Goal: Task Accomplishment & Management: Use online tool/utility

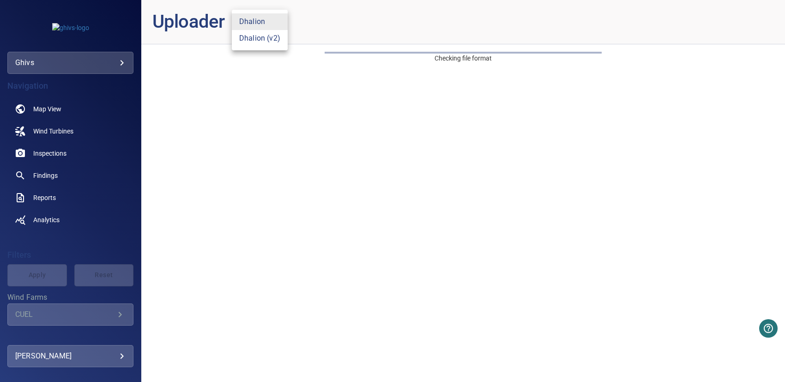
drag, startPoint x: 619, startPoint y: 226, endPoint x: 495, endPoint y: 205, distance: 126.2
click at [619, 226] on div at bounding box center [392, 191] width 785 height 382
click at [247, 23] on body "**********" at bounding box center [392, 191] width 785 height 382
click at [259, 41] on li "Dhalion (v2)" at bounding box center [260, 38] width 56 height 17
type input "*"
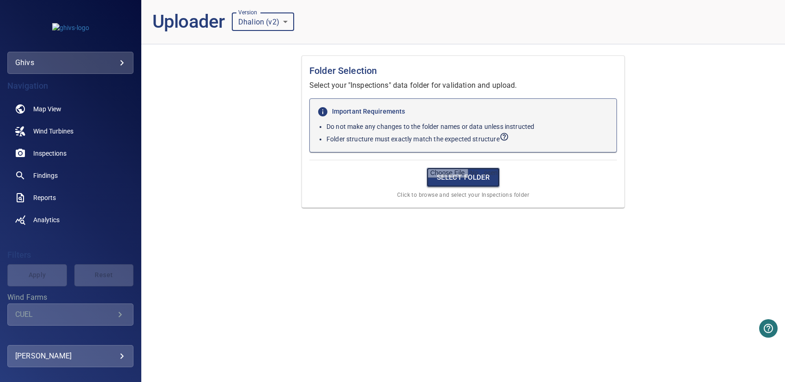
click at [448, 176] on input "file" at bounding box center [463, 177] width 73 height 19
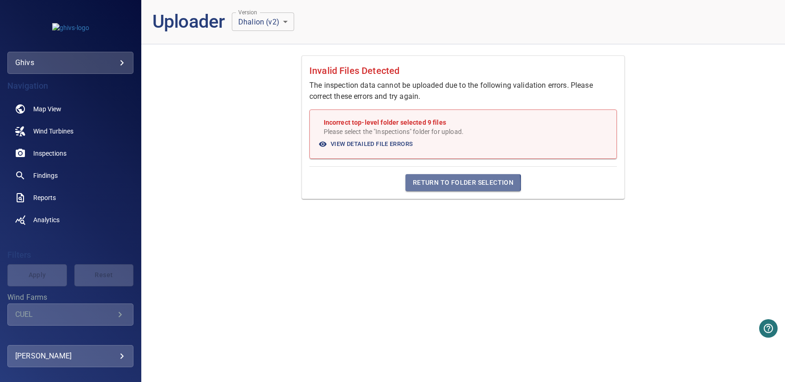
click at [435, 184] on span "Return to Folder Selection" at bounding box center [463, 183] width 101 height 12
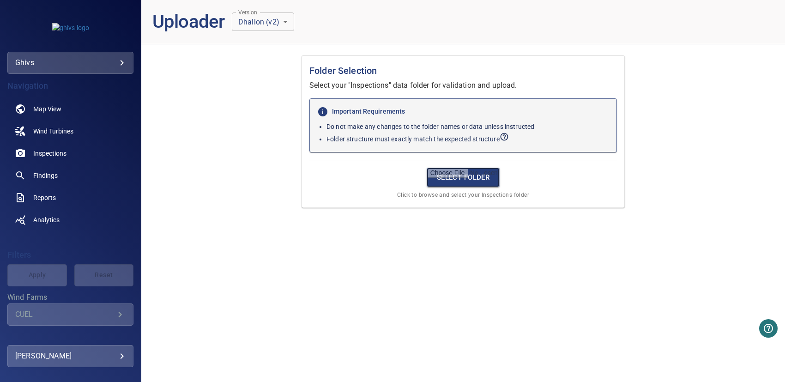
click at [464, 176] on input "file" at bounding box center [463, 177] width 73 height 19
click at [462, 176] on input "file" at bounding box center [463, 177] width 73 height 19
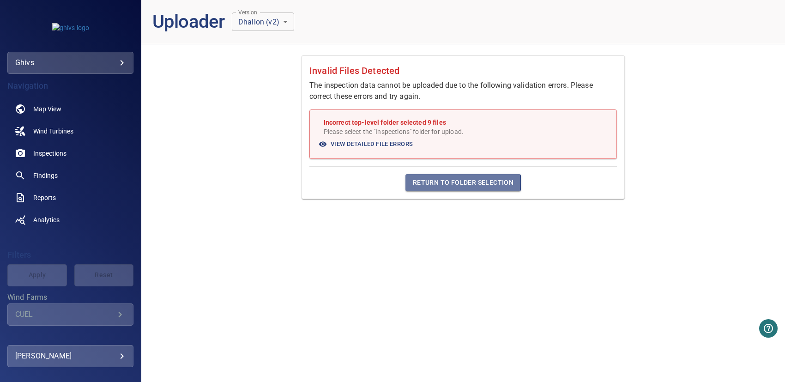
click at [438, 182] on span "Return to Folder Selection" at bounding box center [463, 183] width 101 height 12
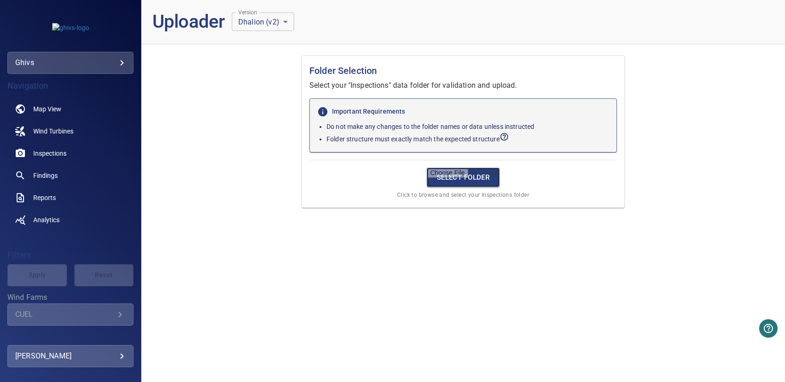
click at [435, 178] on input "file" at bounding box center [463, 177] width 73 height 19
click at [520, 83] on p "Select your "Inspections" data folder for validation and upload." at bounding box center [464, 85] width 308 height 11
drag, startPoint x: 377, startPoint y: 71, endPoint x: 310, endPoint y: 76, distance: 68.1
click at [310, 76] on h1 "Folder Selection" at bounding box center [464, 70] width 308 height 15
copy h1 "Folder Selection"
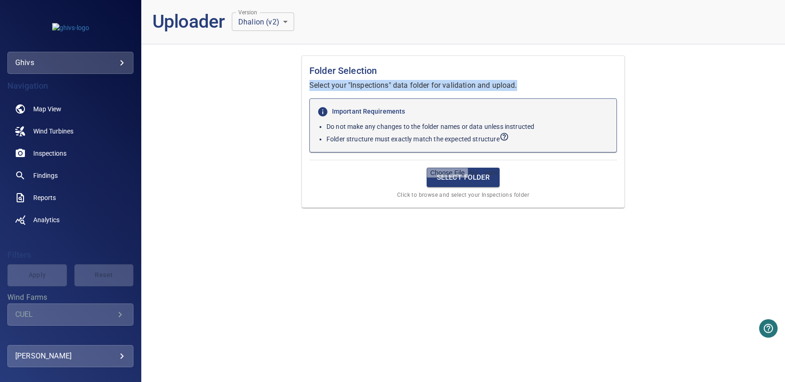
drag, startPoint x: 521, startPoint y: 82, endPoint x: 308, endPoint y: 82, distance: 213.0
click at [308, 82] on div "Folder Selection Select your "Inspections" data folder for validation and uploa…" at bounding box center [463, 131] width 323 height 152
copy p "Select your "Inspections" data folder for validation and upload."
click at [42, 150] on span "Inspections" at bounding box center [49, 153] width 33 height 9
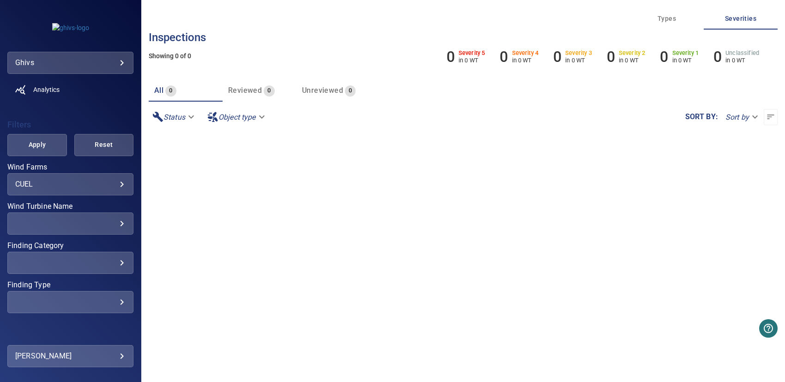
scroll to position [150, 0]
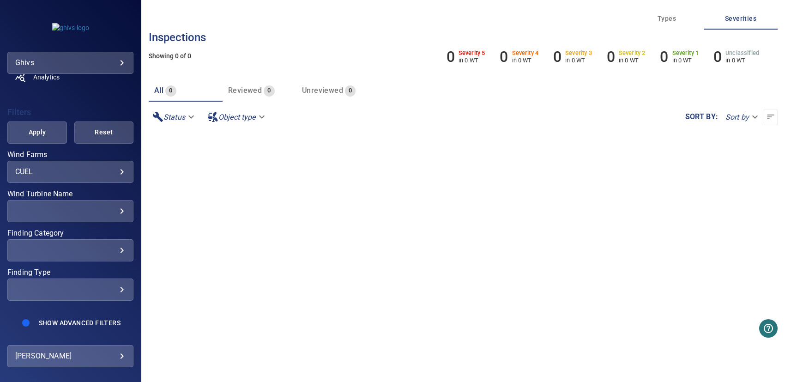
click at [58, 357] on body "**********" at bounding box center [392, 191] width 785 height 382
click at [170, 343] on link "Upload" at bounding box center [188, 346] width 110 height 17
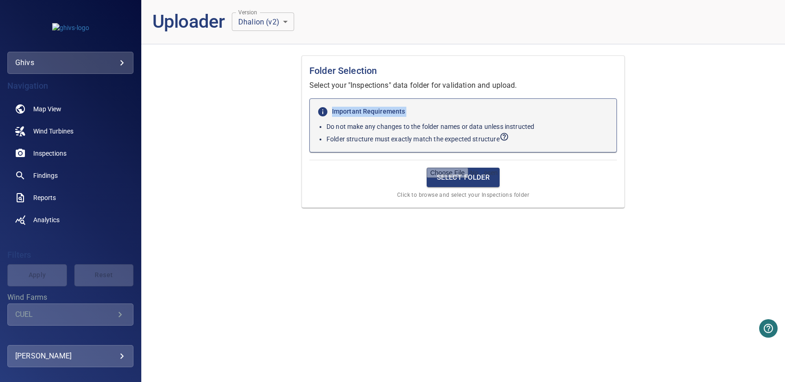
drag, startPoint x: 403, startPoint y: 110, endPoint x: 303, endPoint y: 121, distance: 101.2
click at [303, 121] on div "Folder Selection Select your "Inspections" data folder for validation and uploa…" at bounding box center [463, 131] width 323 height 152
copy h6 "Important Requirements"
click at [537, 127] on p "Do not make any changes to the folder names or data unless instructed" at bounding box center [468, 126] width 283 height 9
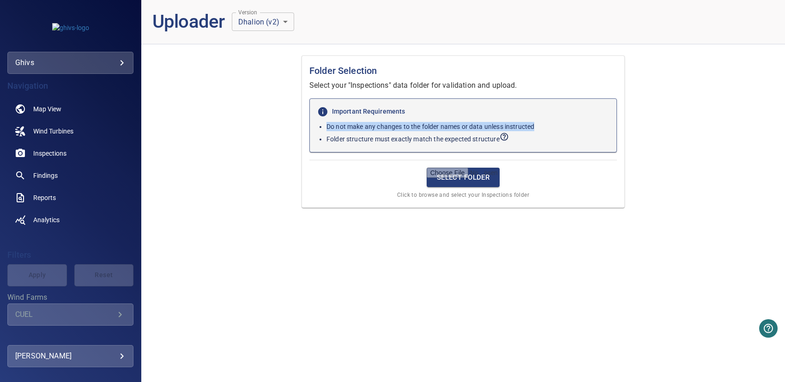
drag, startPoint x: 536, startPoint y: 124, endPoint x: 313, endPoint y: 125, distance: 223.1
click at [313, 125] on div "Important Requirements Do not make any changes to the folder names or data unle…" at bounding box center [464, 125] width 308 height 54
copy p "Do not make any changes to the folder names or data unless instructed"
click at [528, 134] on p "Folder structure must exactly match the expected structure" at bounding box center [468, 138] width 283 height 12
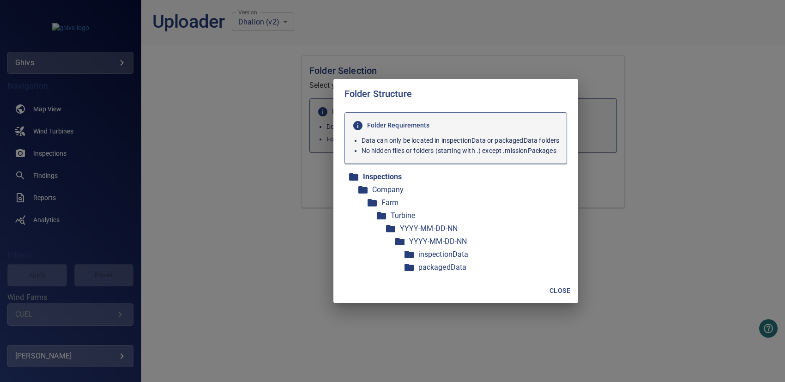
click at [653, 91] on div "Folder Structure Folder Requirements Data can only be located in inspectionData…" at bounding box center [392, 191] width 785 height 382
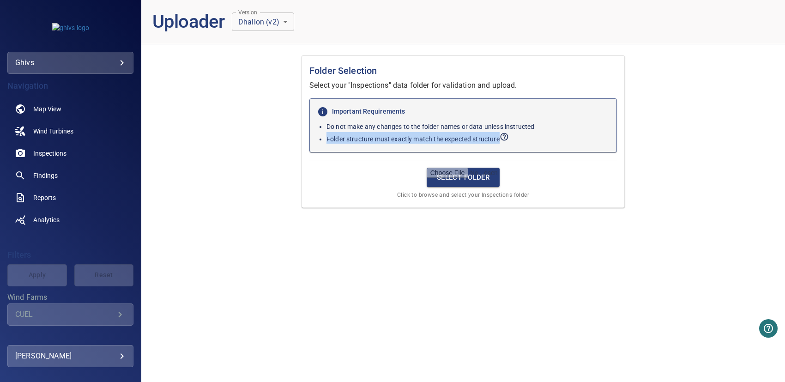
drag, startPoint x: 515, startPoint y: 137, endPoint x: 304, endPoint y: 137, distance: 210.7
click at [304, 137] on div "Folder Selection Select your "Inspections" data folder for validation and uploa…" at bounding box center [463, 131] width 323 height 152
copy span "Folder structure must exactly match the expected structure"
click at [457, 182] on input "file" at bounding box center [463, 177] width 73 height 19
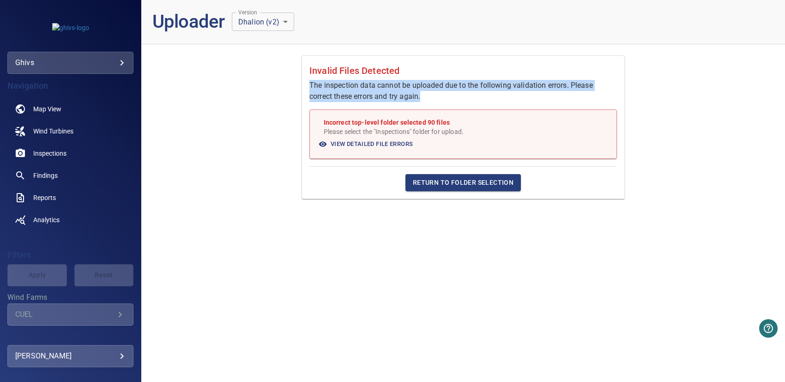
drag, startPoint x: 424, startPoint y: 98, endPoint x: 307, endPoint y: 84, distance: 117.3
click at [307, 84] on div "Invalid Files Detected The inspection data cannot be uploaded due to the follow…" at bounding box center [463, 127] width 323 height 144
copy p "The inspection data cannot be uploaded due to the following validation errors. …"
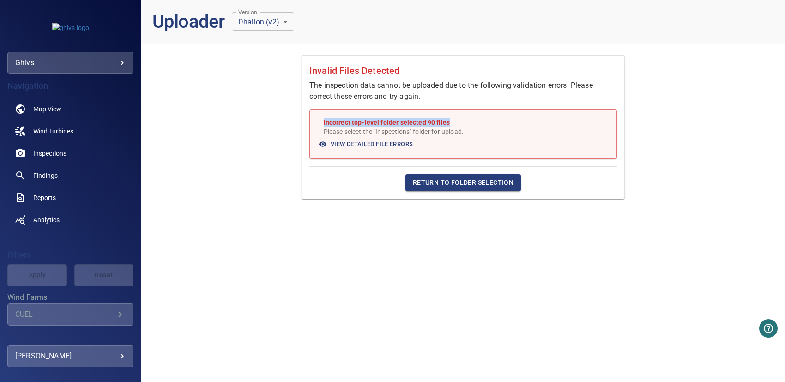
drag, startPoint x: 449, startPoint y: 122, endPoint x: 320, endPoint y: 121, distance: 129.4
click at [320, 121] on ul "Incorrect top-level folder selected 90 files Please select the "Inspections" fo…" at bounding box center [463, 127] width 291 height 18
click at [463, 127] on p "Please select the "Inspections" folder for upload." at bounding box center [466, 131] width 285 height 9
drag, startPoint x: 471, startPoint y: 131, endPoint x: 320, endPoint y: 118, distance: 151.6
click at [320, 118] on ul "Incorrect top-level folder selected 90 files Please select the "Inspections" fo…" at bounding box center [463, 127] width 291 height 18
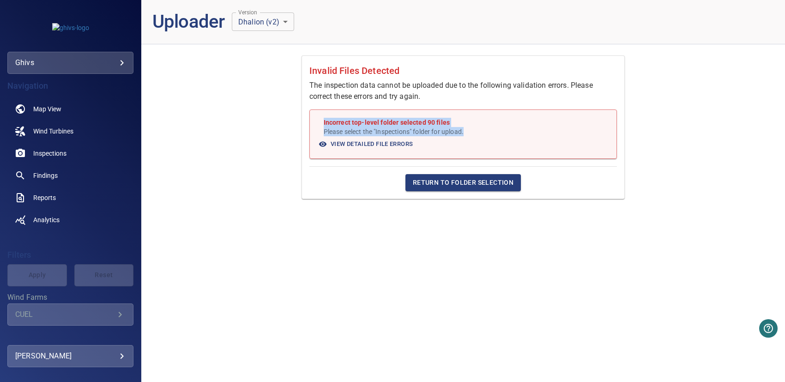
copy div "Incorrect top-level folder selected 90 files Please select the "Inspections" fo…"
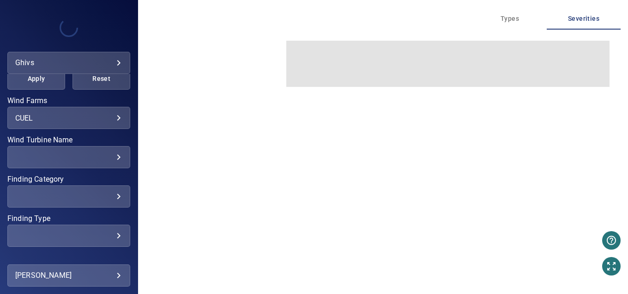
scroll to position [197, 0]
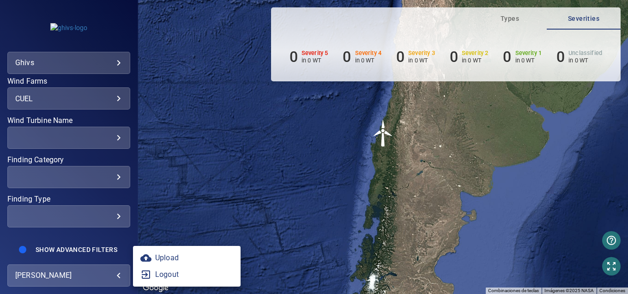
click at [48, 279] on body "**********" at bounding box center [314, 147] width 628 height 294
click at [160, 261] on link "Upload" at bounding box center [187, 257] width 108 height 17
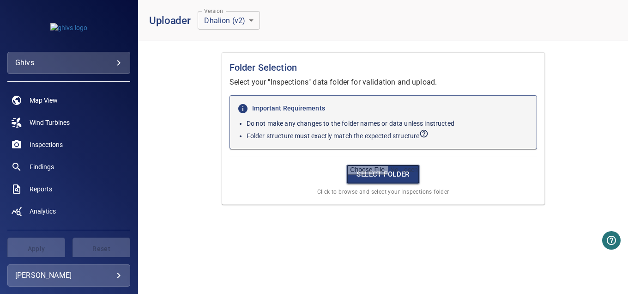
click at [385, 176] on input "file" at bounding box center [382, 173] width 73 height 19
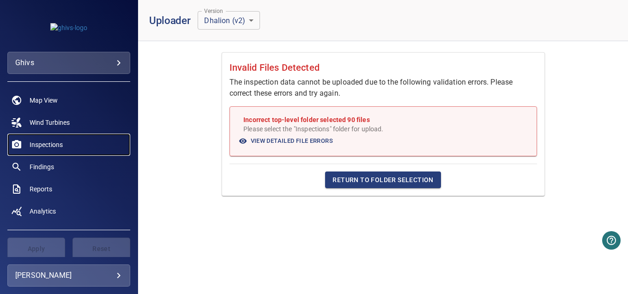
click at [52, 140] on span "Inspections" at bounding box center [46, 144] width 33 height 9
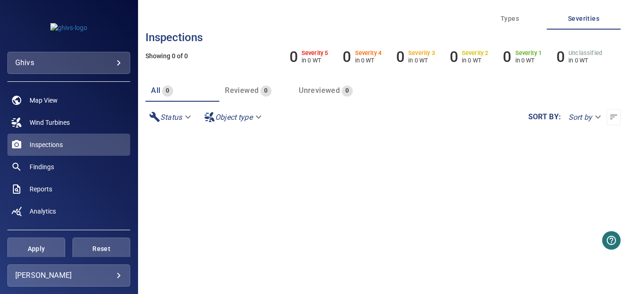
click at [570, 117] on body "**********" at bounding box center [314, 147] width 628 height 294
click at [583, 118] on li "Inspection name" at bounding box center [585, 117] width 70 height 17
type input "**********"
click at [607, 115] on span "button" at bounding box center [613, 116] width 13 height 9
click at [508, 11] on button "Types" at bounding box center [510, 18] width 74 height 22
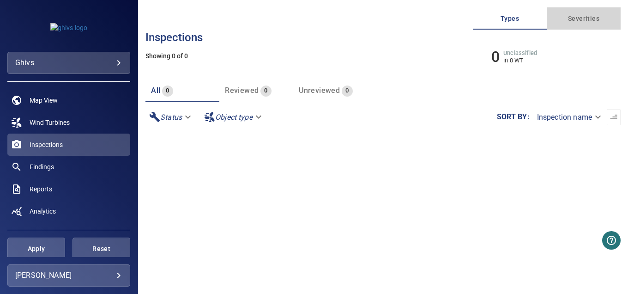
click at [569, 17] on span "Severities" at bounding box center [584, 19] width 63 height 12
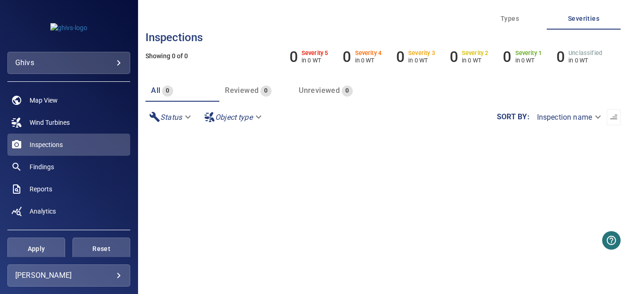
click at [180, 117] on body "**********" at bounding box center [314, 147] width 628 height 294
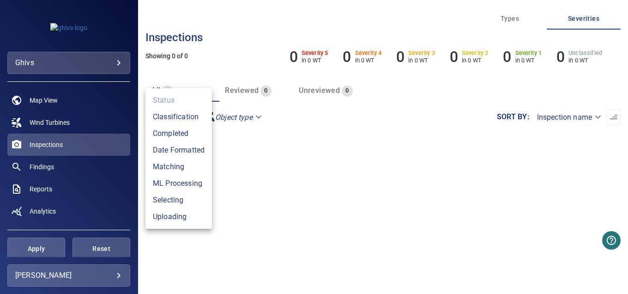
click at [247, 113] on div at bounding box center [314, 147] width 628 height 294
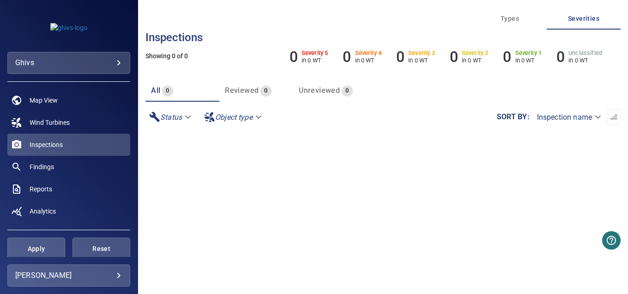
click at [246, 117] on body "**********" at bounding box center [314, 147] width 628 height 294
click at [329, 131] on div at bounding box center [314, 147] width 628 height 294
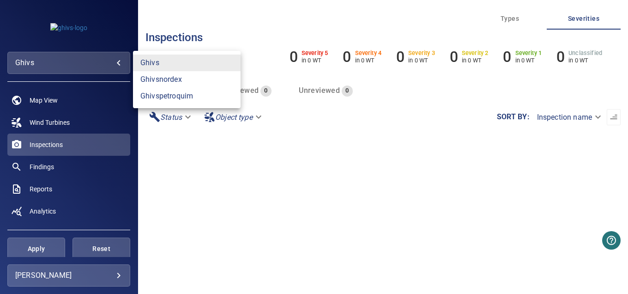
click at [76, 61] on body "**********" at bounding box center [314, 147] width 628 height 294
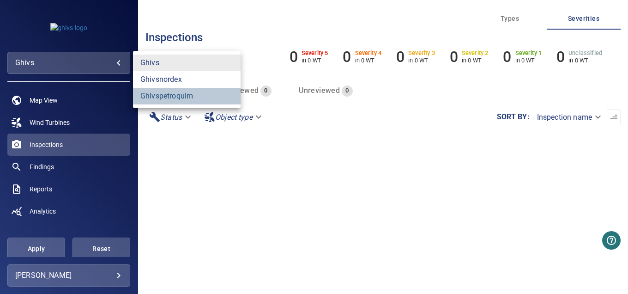
click at [169, 97] on link "ghivspetroquim" at bounding box center [187, 96] width 108 height 17
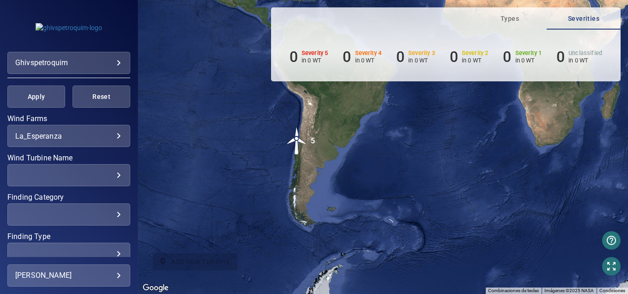
scroll to position [197, 0]
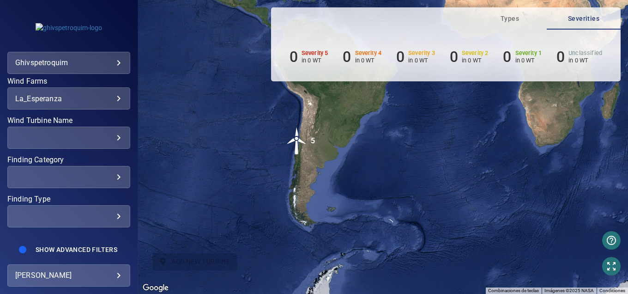
click at [117, 277] on body "**********" at bounding box center [314, 147] width 628 height 294
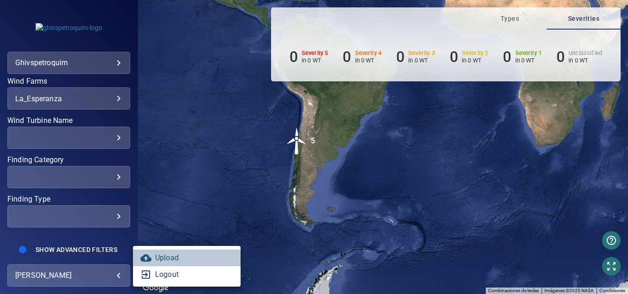
click at [167, 261] on link "Upload" at bounding box center [187, 257] width 108 height 17
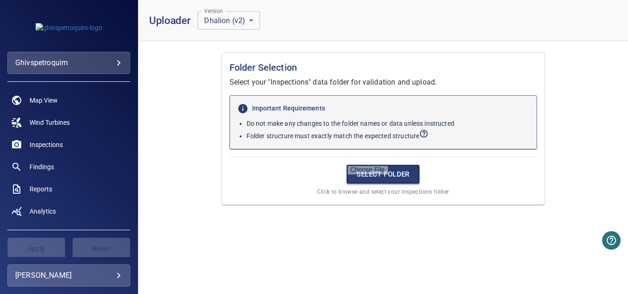
click at [378, 181] on input "file" at bounding box center [382, 173] width 73 height 19
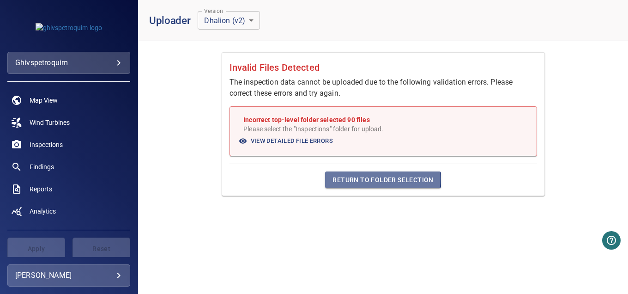
drag, startPoint x: 373, startPoint y: 178, endPoint x: 349, endPoint y: 154, distance: 33.6
click at [363, 166] on div "Return to Folder Selection" at bounding box center [384, 176] width 308 height 25
click at [267, 141] on span "View Detailed File Errors" at bounding box center [286, 141] width 93 height 11
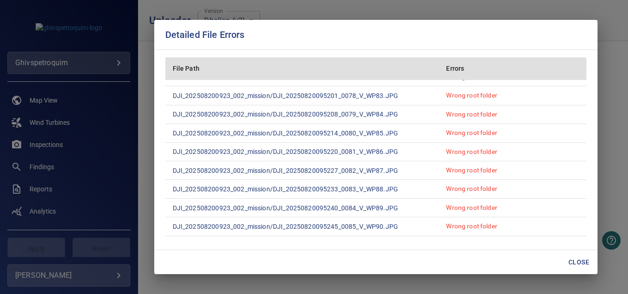
scroll to position [1506, 0]
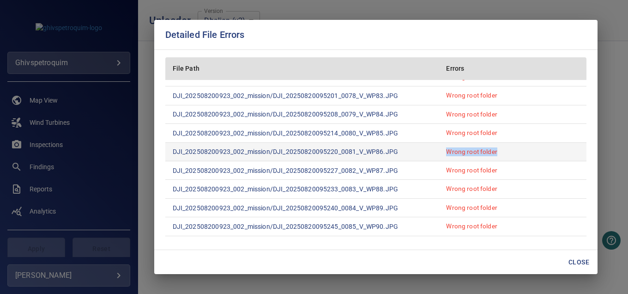
drag, startPoint x: 506, startPoint y: 138, endPoint x: 437, endPoint y: 141, distance: 68.9
click at [439, 143] on td "Wrong root folder" at bounding box center [512, 152] width 147 height 18
copy td "Wrong root folder"
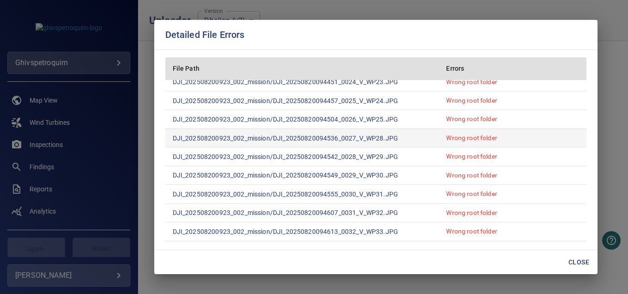
scroll to position [490, 0]
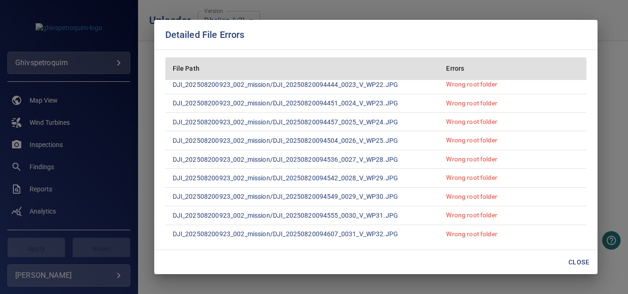
click at [401, 258] on div "Close" at bounding box center [375, 262] width 443 height 24
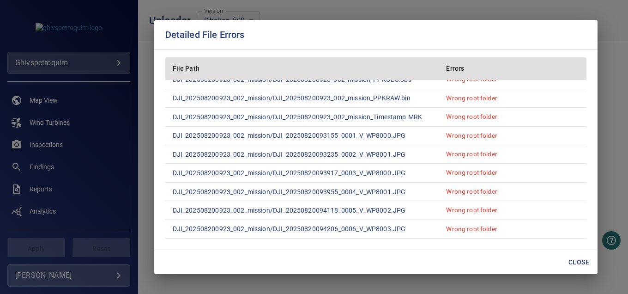
scroll to position [0, 0]
